Goal: Information Seeking & Learning: Learn about a topic

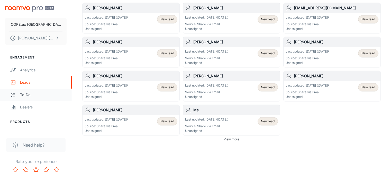
scroll to position [261, 0]
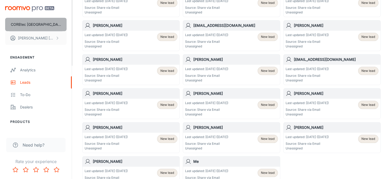
click at [51, 27] on p "COREtec [GEOGRAPHIC_DATA]" at bounding box center [36, 25] width 50 height 6
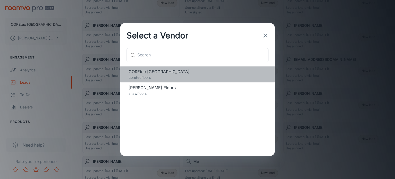
click at [155, 74] on span "COREtec [GEOGRAPHIC_DATA]" at bounding box center [198, 71] width 138 height 6
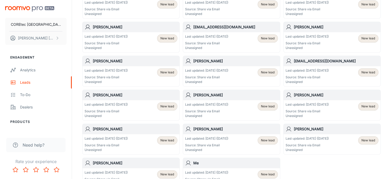
scroll to position [0, 0]
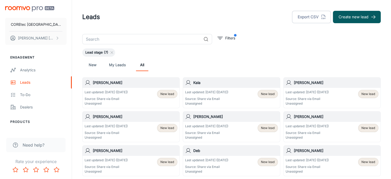
click at [118, 68] on link "My Leads" at bounding box center [117, 65] width 17 height 12
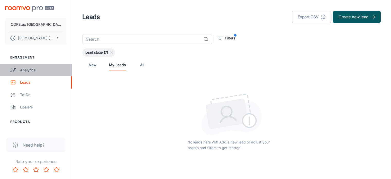
click at [33, 71] on div "Analytics" at bounding box center [43, 70] width 47 height 6
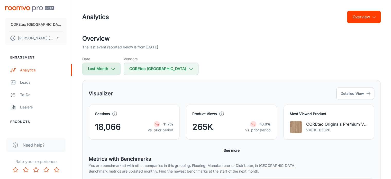
click at [107, 68] on button "Last Month" at bounding box center [101, 69] width 38 height 12
select select "8"
select select "2025"
select select "8"
select select "2025"
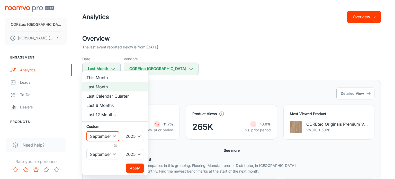
click at [112, 135] on select "January February March April May June July August September October November De…" at bounding box center [102, 136] width 33 height 10
select select "9"
click at [86, 131] on select "January February March April May June July August September October November De…" at bounding box center [102, 136] width 33 height 10
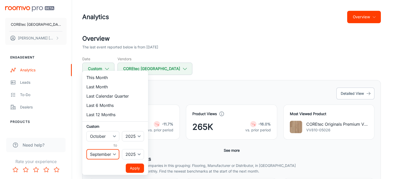
click at [108, 153] on select "January February March April May June July August September October November De…" at bounding box center [102, 154] width 33 height 10
select select "9"
click at [86, 149] on select "January February March April May June July August September October November De…" at bounding box center [102, 154] width 33 height 10
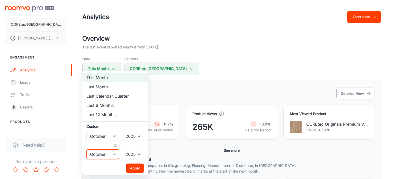
click at [131, 167] on button "Apply" at bounding box center [135, 167] width 18 height 9
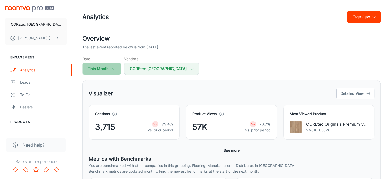
click at [113, 70] on icon "button" at bounding box center [114, 69] width 6 height 6
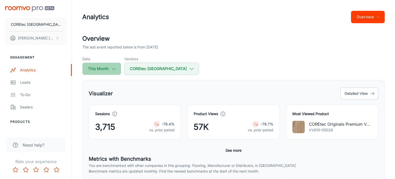
select select "9"
select select "2025"
select select "9"
select select "2025"
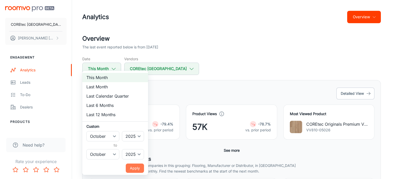
click at [135, 170] on button "Apply" at bounding box center [135, 167] width 18 height 9
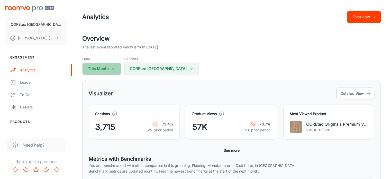
click at [115, 70] on icon "button" at bounding box center [114, 69] width 6 height 6
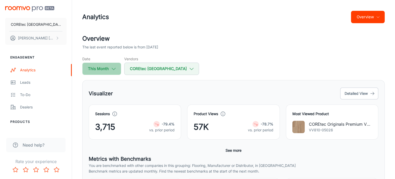
select select "9"
select select "2025"
select select "9"
select select "2025"
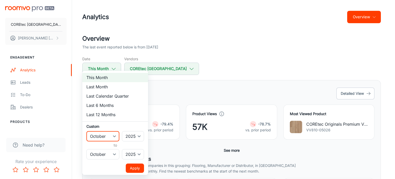
click at [111, 137] on select "January February March April May June July August September October November De…" at bounding box center [102, 136] width 33 height 10
select select "7"
click at [86, 131] on select "January February March April May June July August September October November De…" at bounding box center [102, 136] width 33 height 10
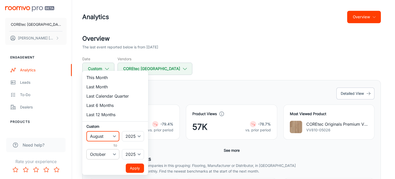
click at [107, 153] on select "January February March April May June July August September October November De…" at bounding box center [102, 154] width 33 height 10
select select "7"
click at [86, 149] on select "January February March April May June July August September October November De…" at bounding box center [102, 154] width 33 height 10
click at [132, 166] on button "Apply" at bounding box center [135, 167] width 18 height 9
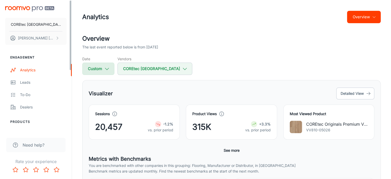
click at [95, 69] on button "Custom" at bounding box center [98, 69] width 32 height 12
select select "7"
select select "2025"
select select "7"
select select "2025"
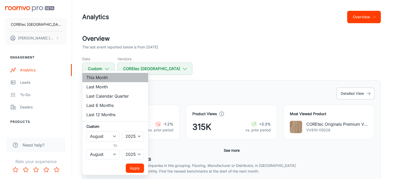
click at [101, 81] on li "This Month" at bounding box center [115, 77] width 66 height 9
select select "9"
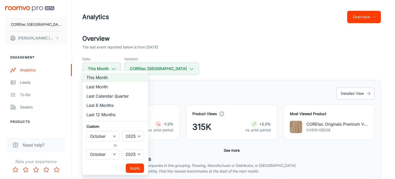
click at [138, 166] on button "Apply" at bounding box center [135, 167] width 18 height 9
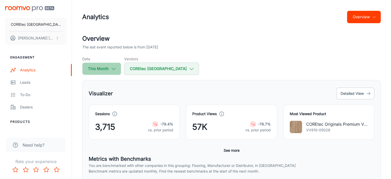
click at [116, 71] on button "This Month" at bounding box center [101, 69] width 39 height 12
select select "9"
select select "2025"
select select "9"
select select "2025"
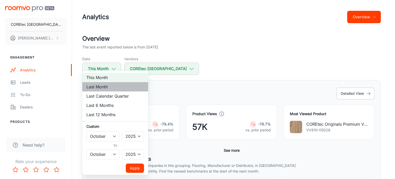
click at [108, 84] on li "Last Month" at bounding box center [115, 86] width 66 height 9
select select "8"
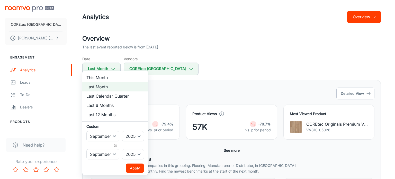
click at [134, 167] on button "Apply" at bounding box center [135, 167] width 18 height 9
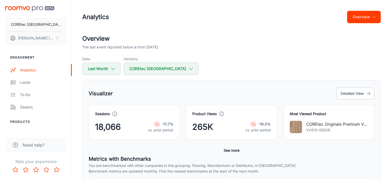
click at [230, 151] on button "See more" at bounding box center [232, 150] width 20 height 9
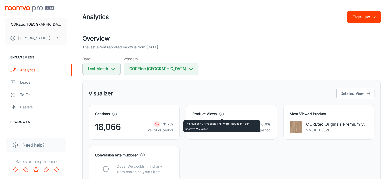
click at [221, 114] on icon at bounding box center [222, 114] width 6 height 6
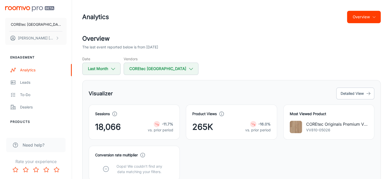
click at [200, 128] on span "265K" at bounding box center [202, 127] width 21 height 12
click at [343, 91] on button "Detailed View" at bounding box center [356, 93] width 38 height 12
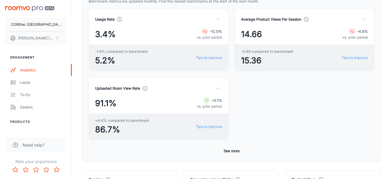
scroll to position [129, 0]
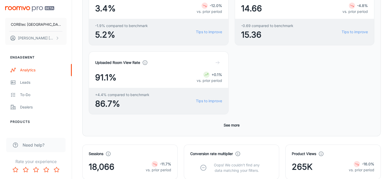
click at [355, 161] on div "-16.0%" at bounding box center [361, 164] width 25 height 6
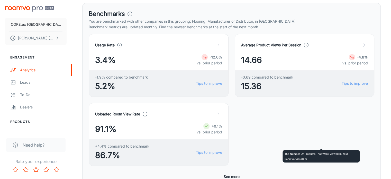
scroll to position [51, 0]
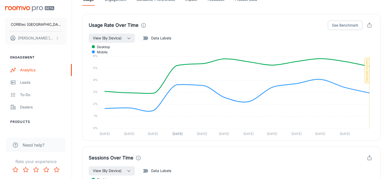
scroll to position [592, 0]
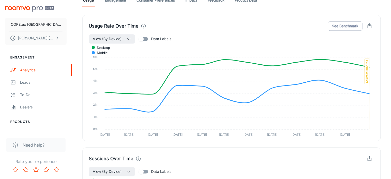
click at [160, 169] on span "Data Labels" at bounding box center [161, 172] width 20 height 6
click at [156, 166] on input "Data Labels" at bounding box center [141, 171] width 29 height 10
checkbox input "true"
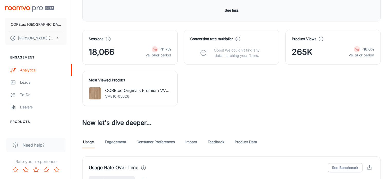
scroll to position [419, 0]
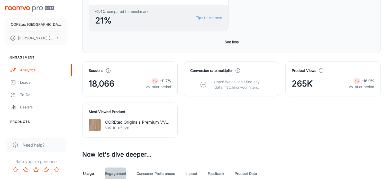
click at [112, 167] on link "Engagement" at bounding box center [115, 173] width 21 height 12
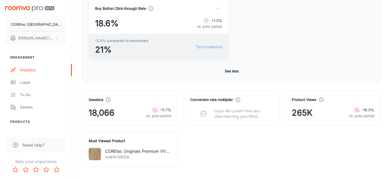
scroll to position [437, 0]
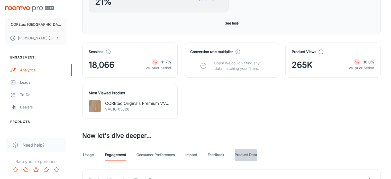
click at [238, 148] on link "Product Data" at bounding box center [246, 154] width 22 height 12
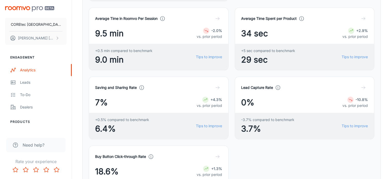
scroll to position [283, 0]
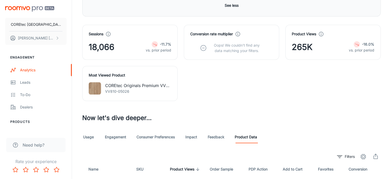
scroll to position [404, 0]
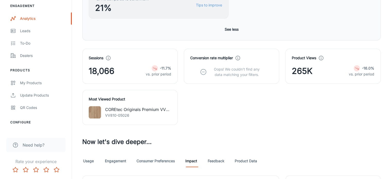
scroll to position [463, 0]
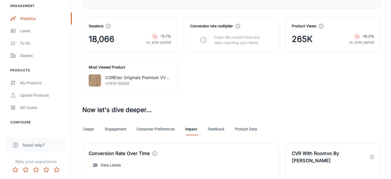
click at [96, 160] on input "Data Labels" at bounding box center [90, 165] width 29 height 10
checkbox input "true"
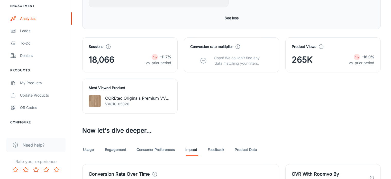
scroll to position [412, 0]
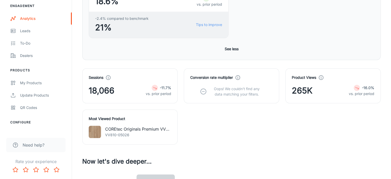
click at [154, 174] on link "Consumer Preferences" at bounding box center [156, 180] width 38 height 12
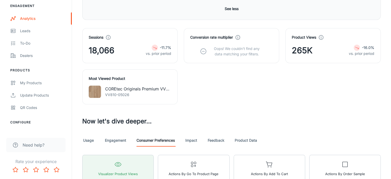
scroll to position [463, 0]
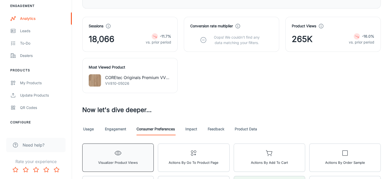
scroll to position [437, 0]
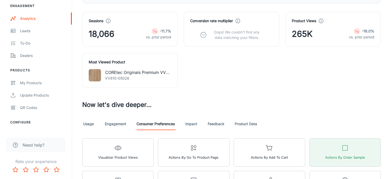
scroll to position [457, 0]
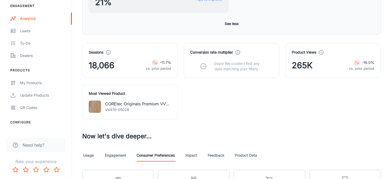
scroll to position [406, 0]
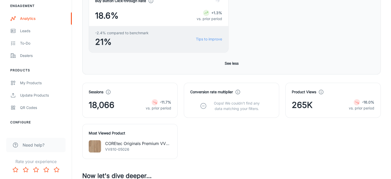
scroll to position [380, 0]
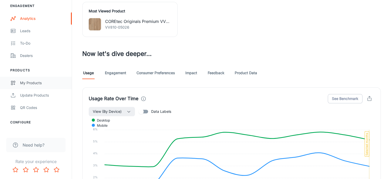
scroll to position [519, 0]
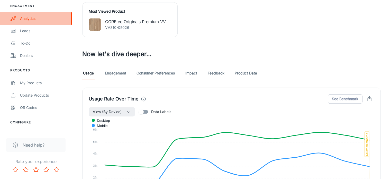
click at [37, 19] on div "Analytics" at bounding box center [43, 19] width 47 height 6
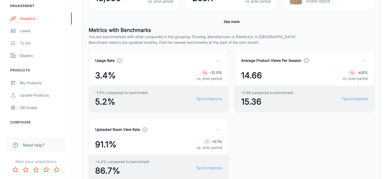
scroll to position [280, 0]
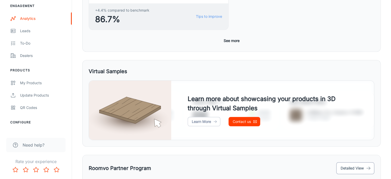
click at [354, 162] on button "Detailed View" at bounding box center [356, 168] width 38 height 12
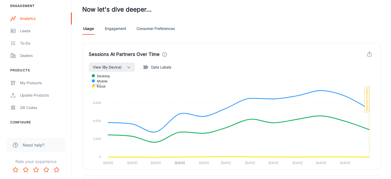
scroll to position [129, 0]
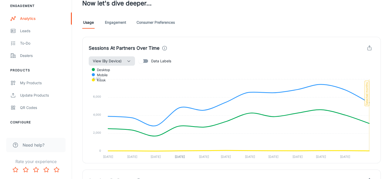
click at [128, 63] on button "View (By Device)" at bounding box center [112, 60] width 46 height 9
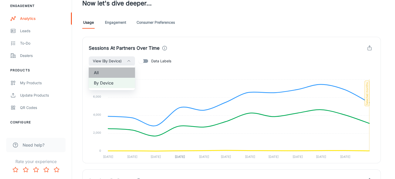
click at [113, 71] on span "All" at bounding box center [112, 72] width 36 height 6
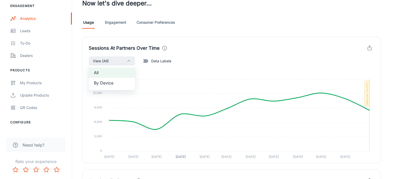
click at [357, 105] on div at bounding box center [197, 89] width 395 height 179
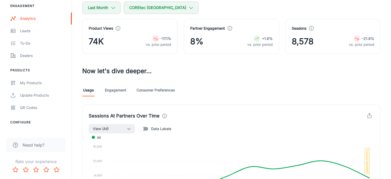
scroll to position [34, 0]
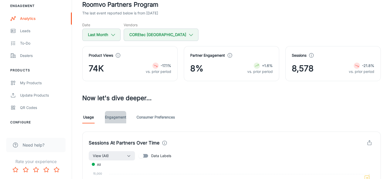
click at [120, 116] on link "Engagement" at bounding box center [115, 117] width 21 height 12
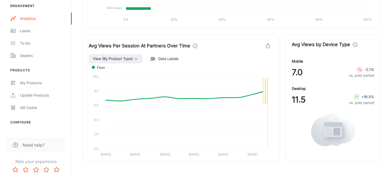
scroll to position [669, 0]
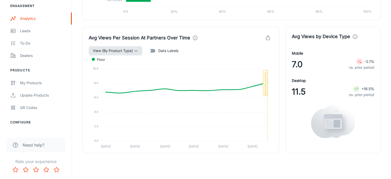
click at [127, 50] on span "View (By Product Type)" at bounding box center [113, 51] width 40 height 6
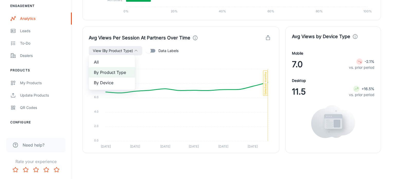
click at [108, 62] on span "All" at bounding box center [112, 62] width 36 height 6
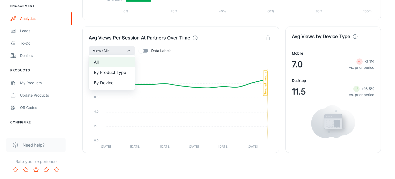
click at [211, 53] on div at bounding box center [197, 89] width 395 height 179
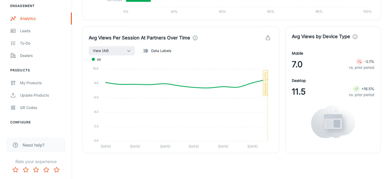
click at [147, 51] on input "Data Labels" at bounding box center [141, 51] width 29 height 10
checkbox input "true"
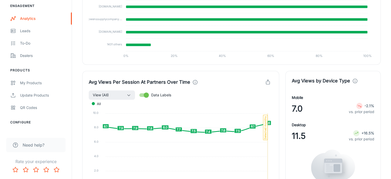
scroll to position [624, 0]
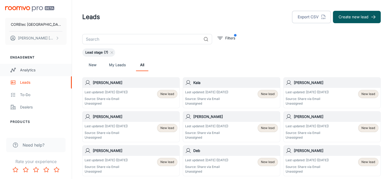
click at [34, 71] on div "Analytics" at bounding box center [43, 70] width 47 height 6
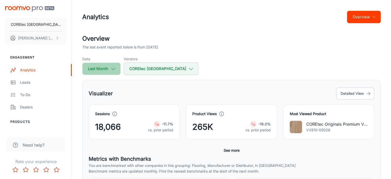
click at [100, 68] on button "Last Month" at bounding box center [101, 69] width 38 height 12
select select "8"
select select "2025"
select select "8"
select select "2025"
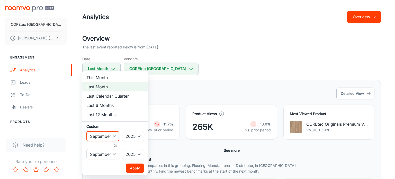
click at [103, 140] on select "January February March April May June July August September October November De…" at bounding box center [102, 136] width 33 height 10
select select "7"
click at [86, 131] on select "January February March April May June July August September October November De…" at bounding box center [102, 136] width 33 height 10
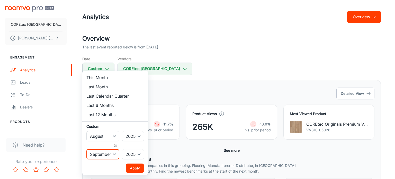
click at [108, 155] on select "January February March April May June July August September October November De…" at bounding box center [102, 154] width 33 height 10
select select "7"
click at [86, 149] on select "January February March April May June July August September October November De…" at bounding box center [102, 154] width 33 height 10
click at [132, 168] on button "Apply" at bounding box center [135, 167] width 18 height 9
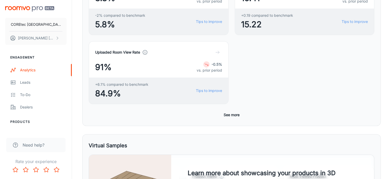
scroll to position [203, 0]
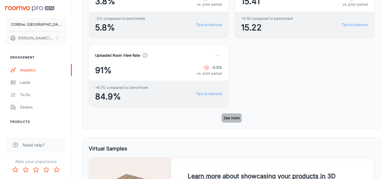
click at [235, 113] on button "See more" at bounding box center [232, 117] width 20 height 9
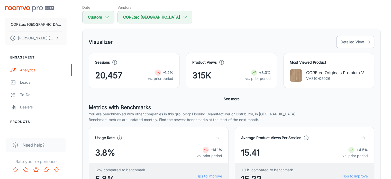
scroll to position [23, 0]
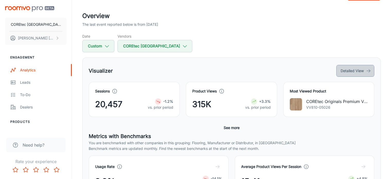
click at [346, 68] on button "Detailed View" at bounding box center [356, 71] width 38 height 12
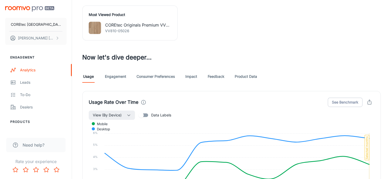
scroll to position [309, 0]
click at [145, 110] on input "Data Labels" at bounding box center [141, 115] width 29 height 10
checkbox input "true"
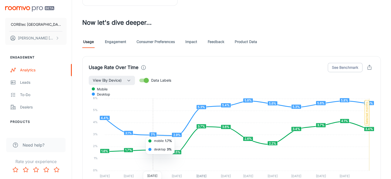
scroll to position [386, 0]
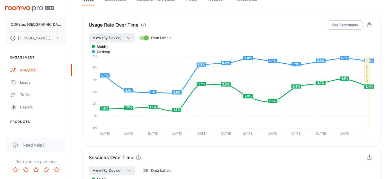
click at [148, 165] on input "Data Labels" at bounding box center [141, 170] width 29 height 10
checkbox input "true"
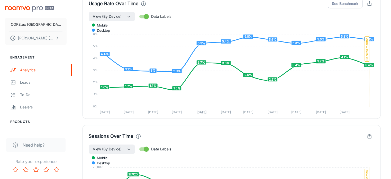
scroll to position [437, 0]
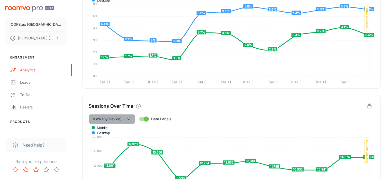
click at [134, 114] on button "View (By Device)" at bounding box center [112, 118] width 46 height 9
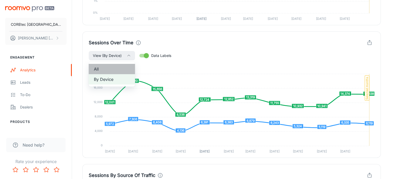
click at [120, 66] on span "All" at bounding box center [112, 69] width 36 height 6
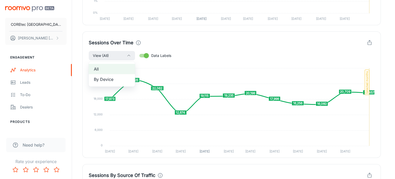
click at [336, 78] on div at bounding box center [197, 89] width 395 height 179
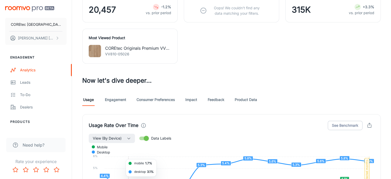
scroll to position [283, 0]
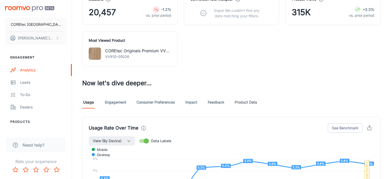
click at [147, 136] on input "Data Labels" at bounding box center [146, 141] width 29 height 10
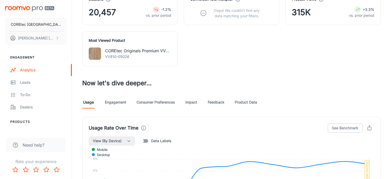
click at [143, 136] on input "Data Labels" at bounding box center [141, 141] width 29 height 10
checkbox input "true"
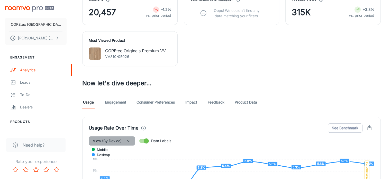
click at [131, 136] on button "View (By Device)" at bounding box center [112, 140] width 46 height 9
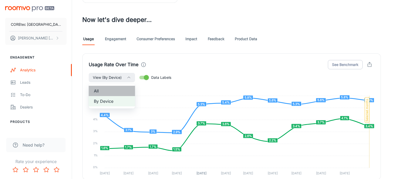
click at [122, 94] on li "All" at bounding box center [112, 91] width 46 height 10
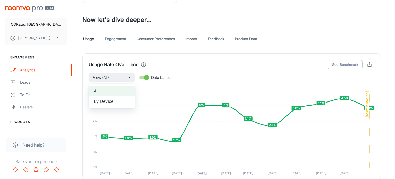
click at [348, 41] on div at bounding box center [197, 89] width 395 height 179
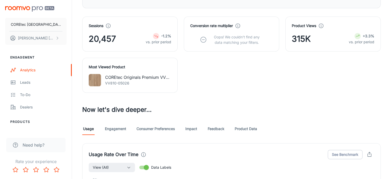
scroll to position [242, 0]
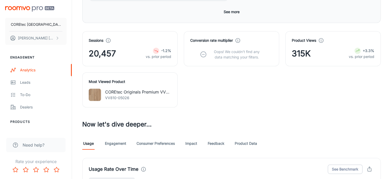
click at [119, 137] on link "Engagement" at bounding box center [115, 143] width 21 height 12
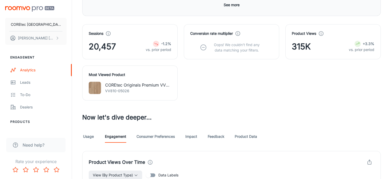
scroll to position [257, 0]
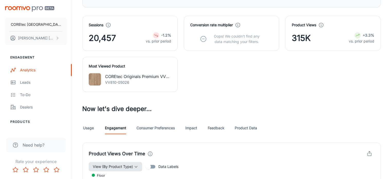
click at [131, 163] on span "View (By Product Type)" at bounding box center [113, 166] width 40 height 6
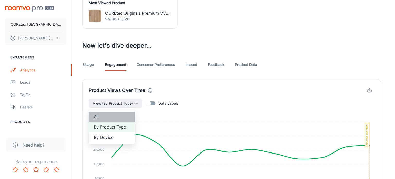
click at [110, 118] on span "All" at bounding box center [112, 116] width 36 height 6
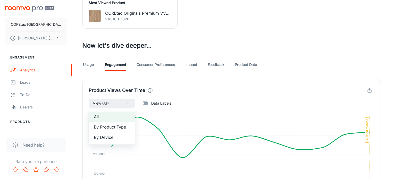
click at [144, 104] on div at bounding box center [197, 89] width 395 height 179
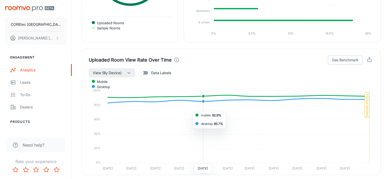
scroll to position [1137, 0]
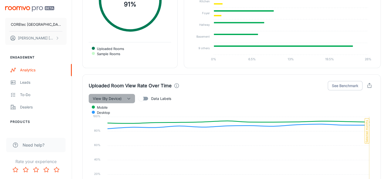
click at [111, 95] on span "View (By Device)" at bounding box center [107, 98] width 29 height 6
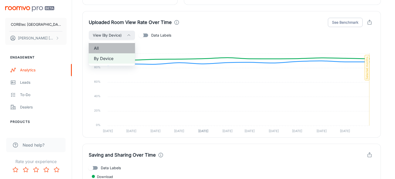
click at [108, 46] on span "All" at bounding box center [112, 48] width 36 height 6
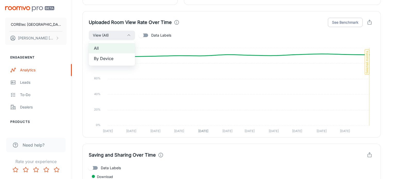
click at [148, 36] on div at bounding box center [197, 89] width 395 height 179
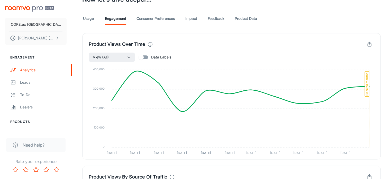
scroll to position [365, 0]
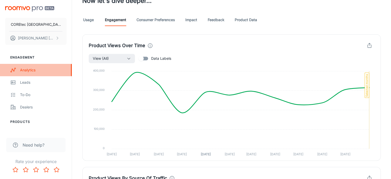
click at [24, 71] on div "Analytics" at bounding box center [43, 70] width 47 height 6
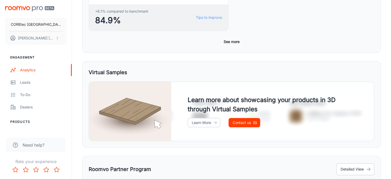
scroll to position [280, 0]
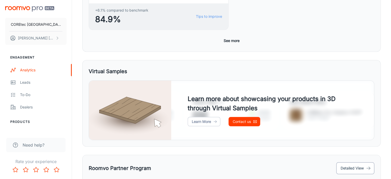
click at [355, 162] on button "Detailed View" at bounding box center [356, 168] width 38 height 12
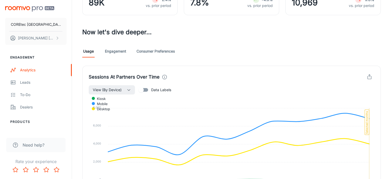
scroll to position [103, 0]
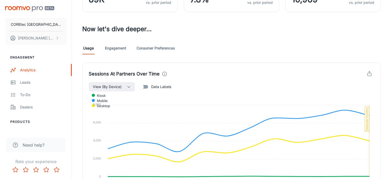
click at [169, 50] on link "Consumer Preferences" at bounding box center [156, 48] width 38 height 12
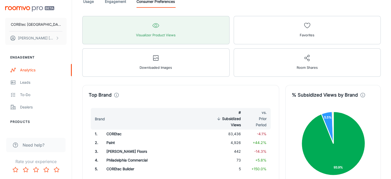
scroll to position [120, 0]
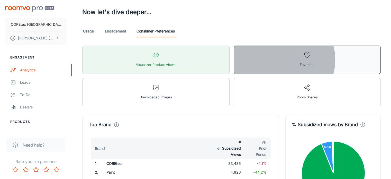
click at [234, 59] on button "Favorites" at bounding box center [307, 60] width 147 height 28
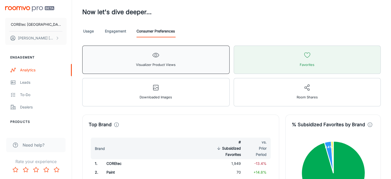
click at [149, 61] on button "Visualizer Product Views" at bounding box center [155, 60] width 147 height 28
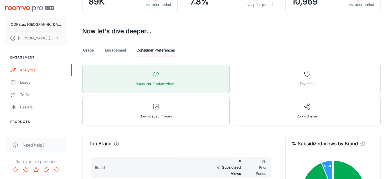
scroll to position [94, 0]
